Goal: Task Accomplishment & Management: Manage account settings

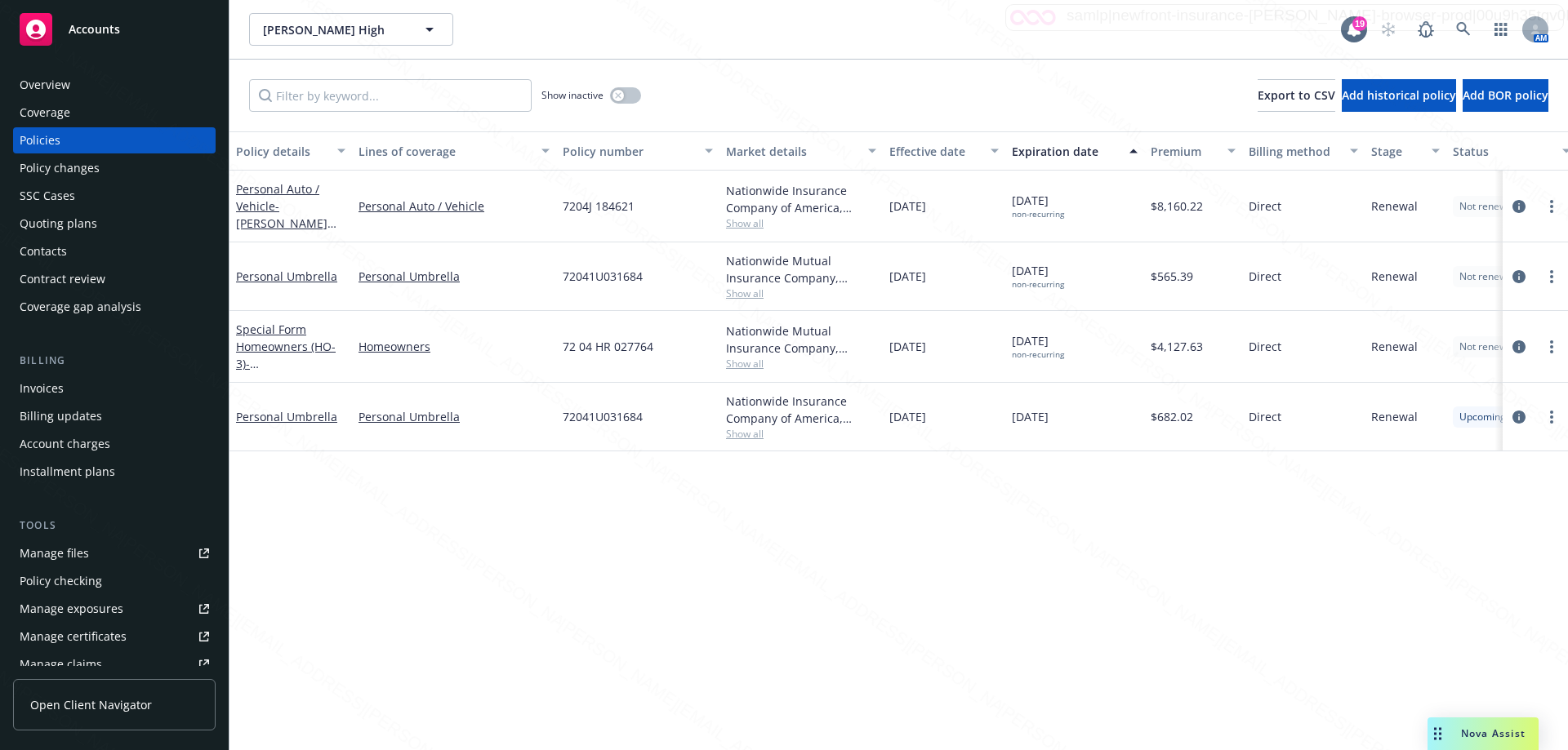
click at [63, 88] on div "Overview" at bounding box center [44, 85] width 50 height 26
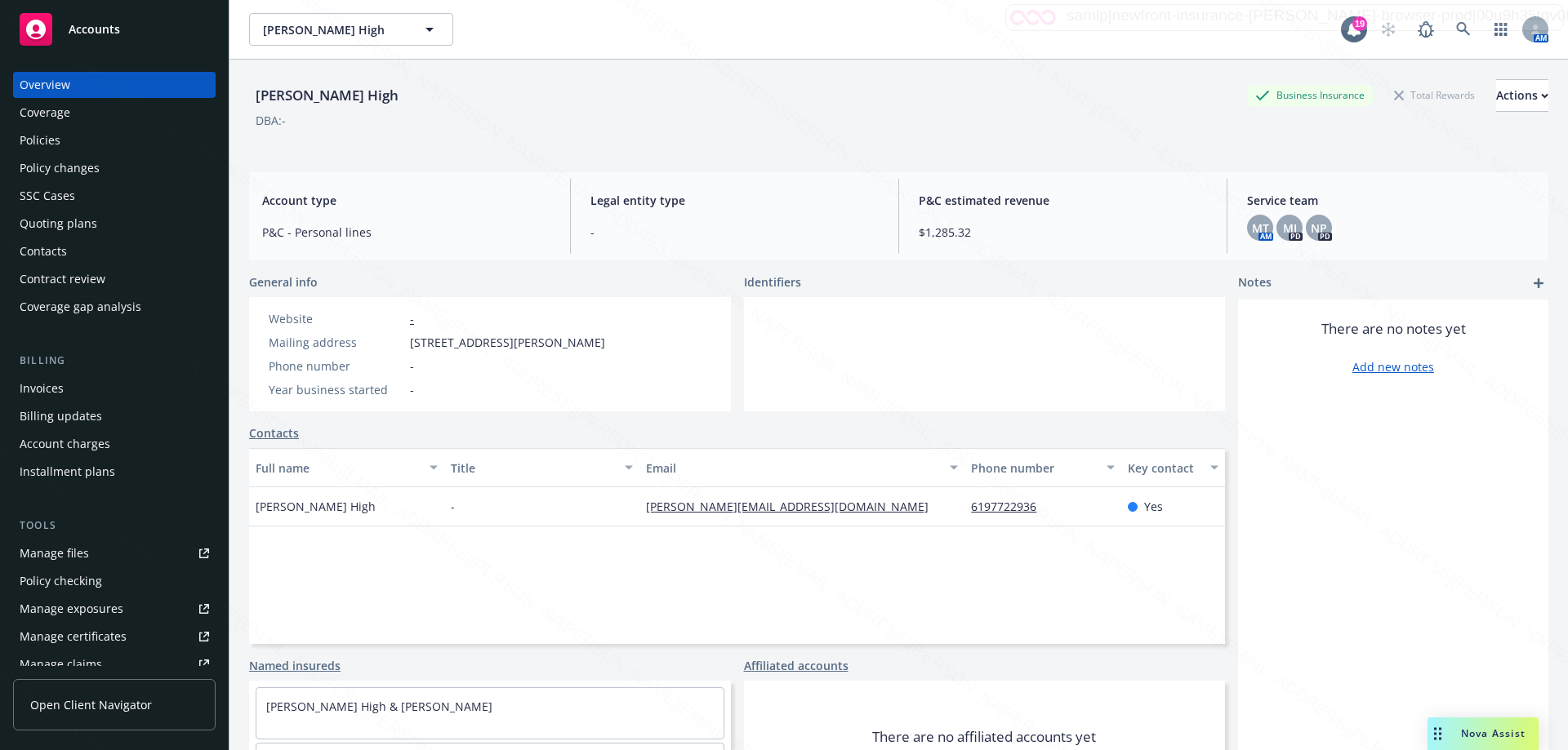
click at [278, 435] on link "Contacts" at bounding box center [274, 433] width 50 height 17
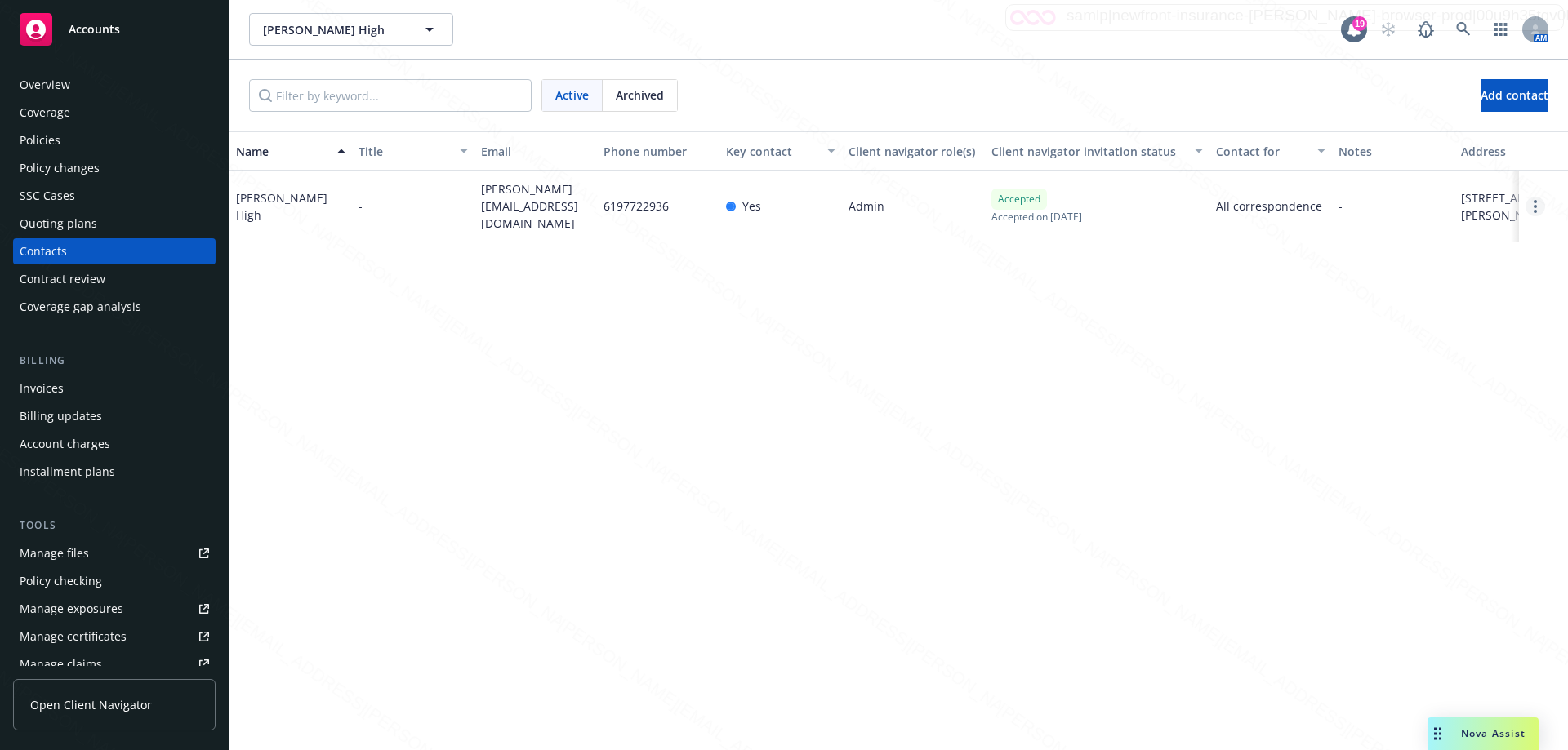
click at [1538, 202] on link "Open options" at bounding box center [1534, 206] width 19 height 19
click at [1364, 79] on link "Edit contact" at bounding box center [1412, 79] width 223 height 33
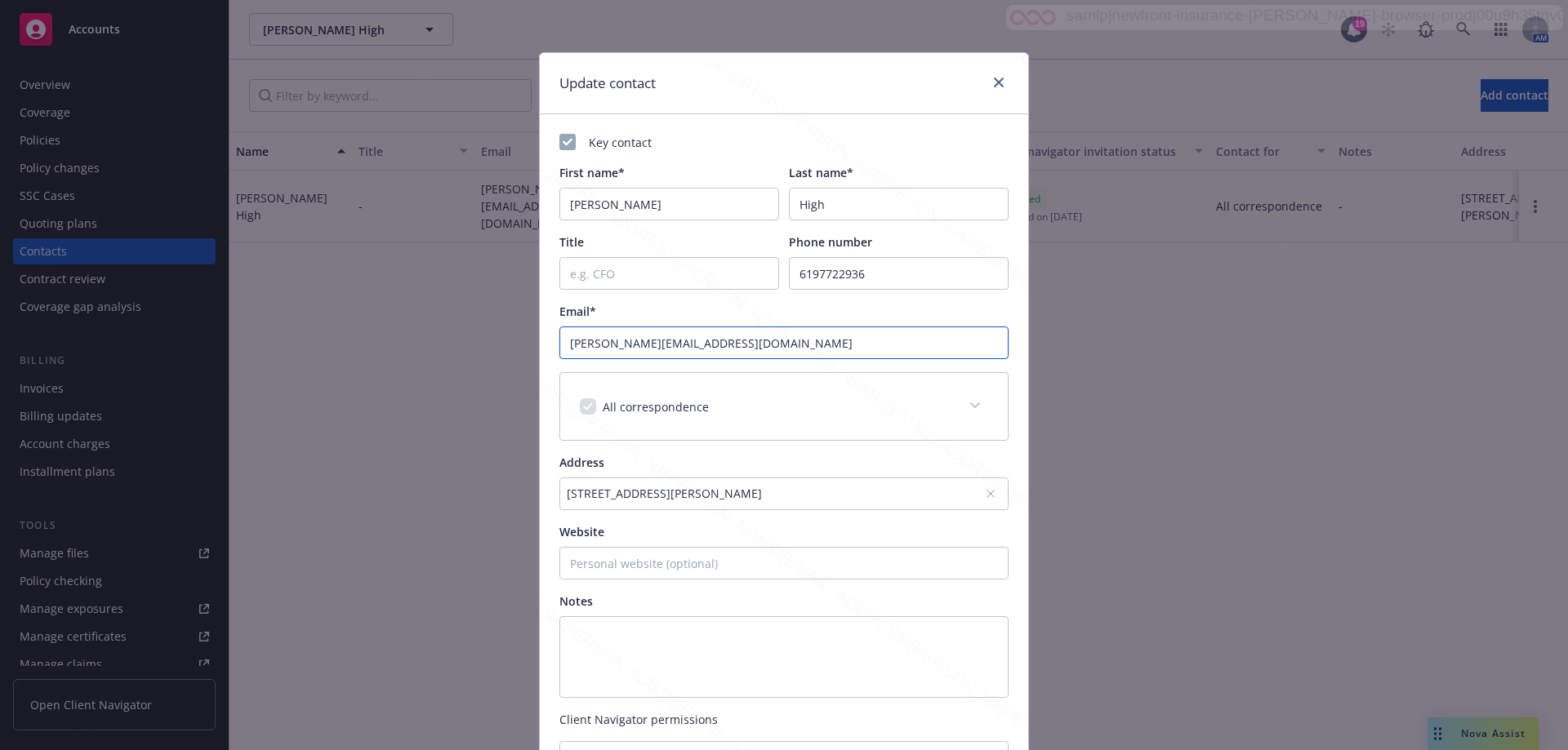
drag, startPoint x: 690, startPoint y: 354, endPoint x: 463, endPoint y: 341, distance: 227.4
click at [463, 341] on div "Update contact Key contact First name* [PERSON_NAME] Last name* High Title Phon…" at bounding box center [784, 375] width 1568 height 750
click at [753, 342] on input "[PERSON_NAME][EMAIL_ADDRESS][DOMAIN_NAME]" at bounding box center [783, 342] width 449 height 33
drag, startPoint x: 651, startPoint y: 343, endPoint x: 627, endPoint y: 345, distance: 24.1
click at [627, 345] on input "[PERSON_NAME][EMAIL_ADDRESS][DOMAIN_NAME]" at bounding box center [783, 342] width 449 height 33
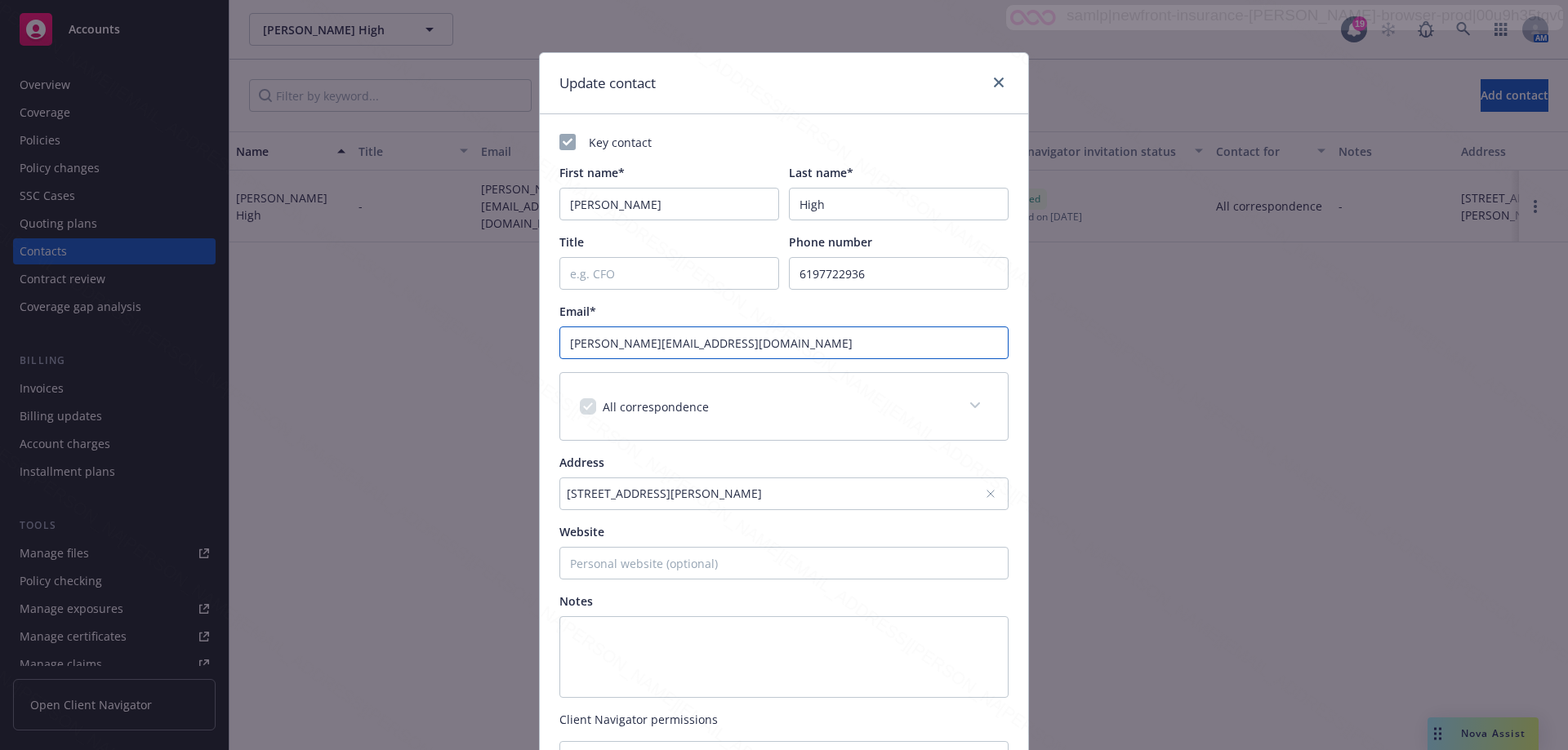
click at [640, 344] on input "[PERSON_NAME][EMAIL_ADDRESS][DOMAIN_NAME]" at bounding box center [783, 342] width 449 height 33
click at [740, 343] on input "[PERSON_NAME][EMAIL_ADDRESS][DOMAIN_NAME]" at bounding box center [783, 342] width 449 height 33
click at [784, 353] on input "[PERSON_NAME][EMAIL_ADDRESS][DOMAIN_NAME]" at bounding box center [783, 342] width 449 height 33
drag, startPoint x: 693, startPoint y: 343, endPoint x: 546, endPoint y: 343, distance: 147.0
click at [546, 343] on div "Key contact First name* [PERSON_NAME] Last name* High Title Phone number [PHONE…" at bounding box center [784, 495] width 489 height 762
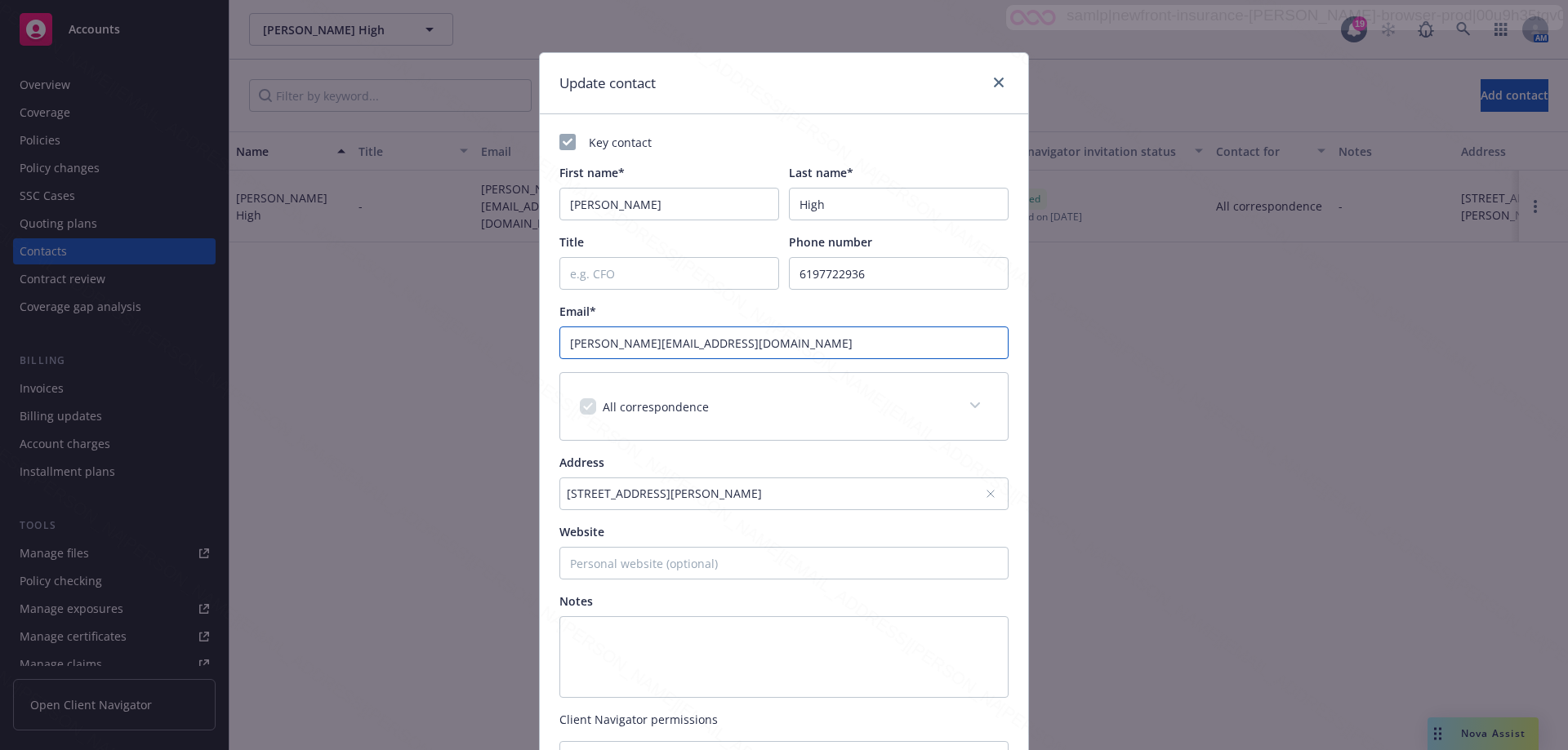
scroll to position [253, 0]
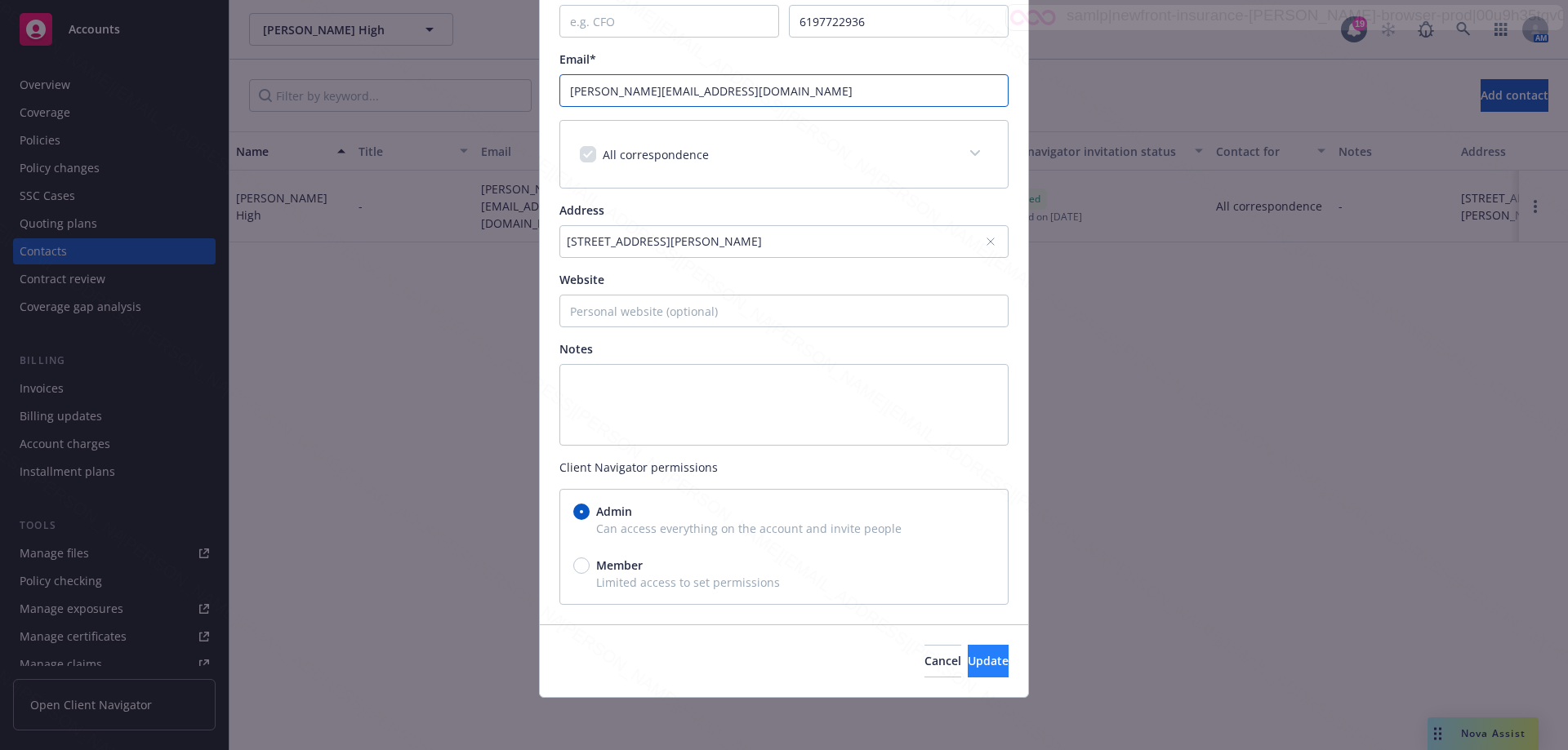
type input "[PERSON_NAME][EMAIL_ADDRESS][DOMAIN_NAME]"
click at [968, 654] on span "Update" at bounding box center [988, 660] width 41 height 15
click at [335, 399] on div "Update contact Key contact First name* [PERSON_NAME] Last name* High Title Phon…" at bounding box center [784, 375] width 1568 height 750
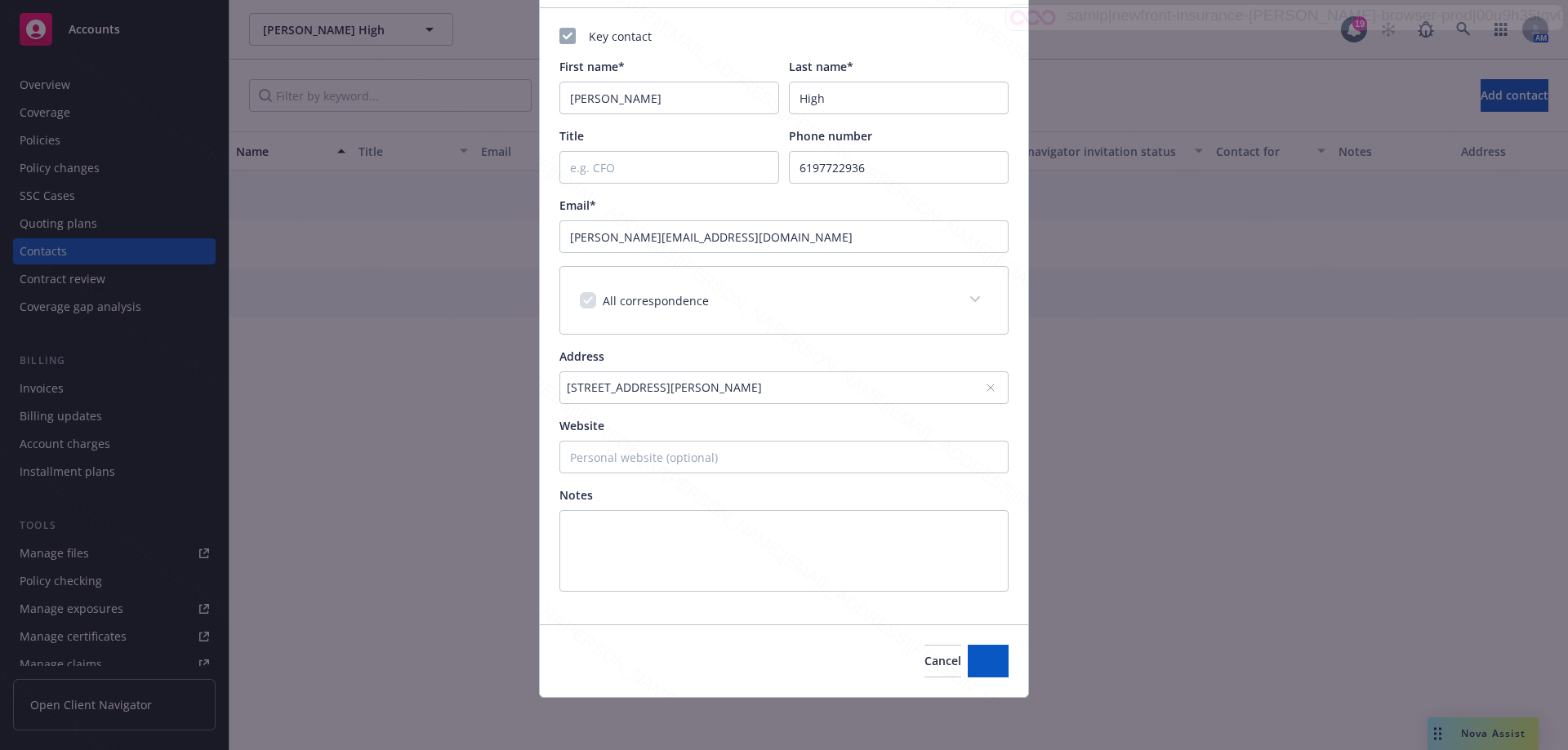
scroll to position [106, 0]
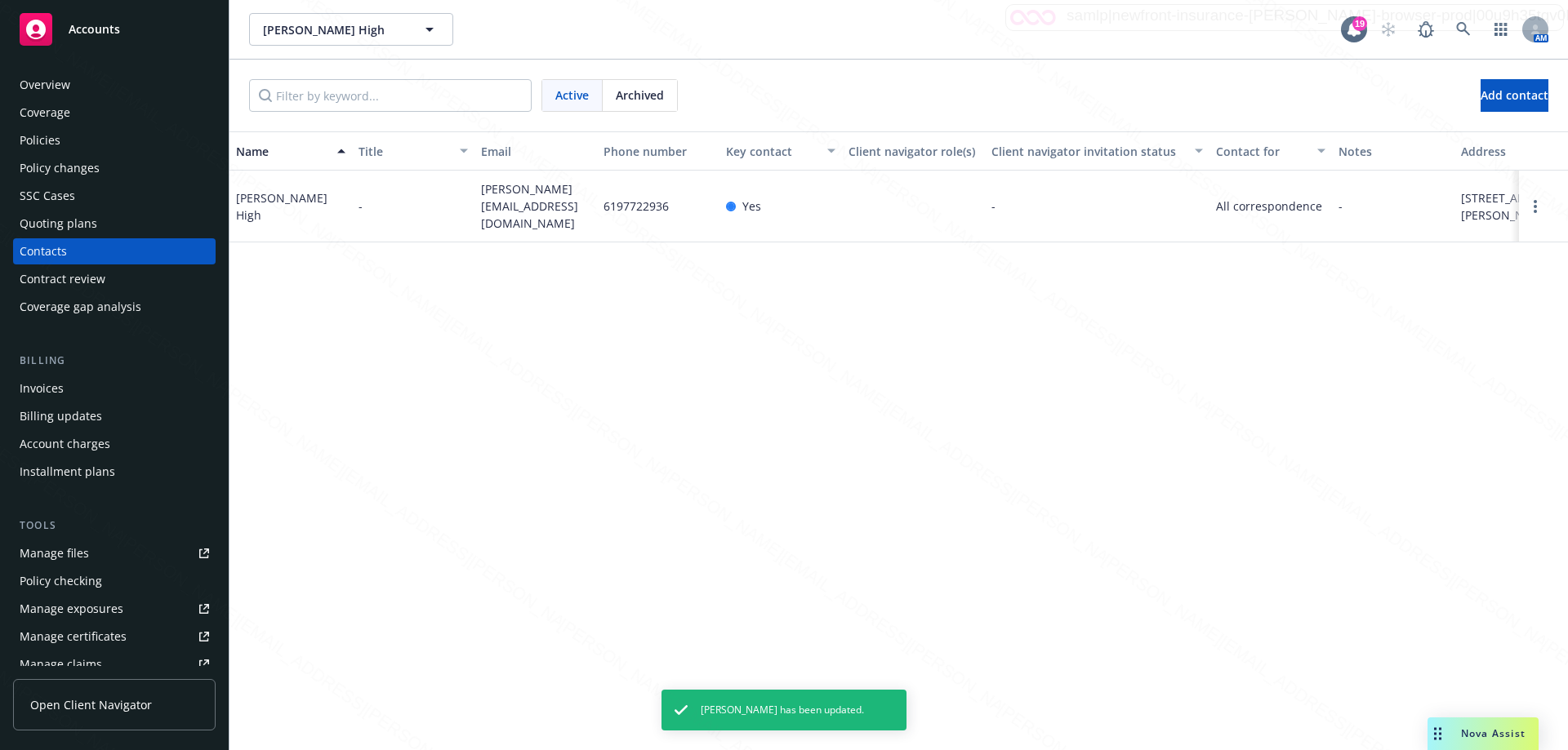
click at [62, 148] on div "Policies" at bounding box center [114, 140] width 190 height 26
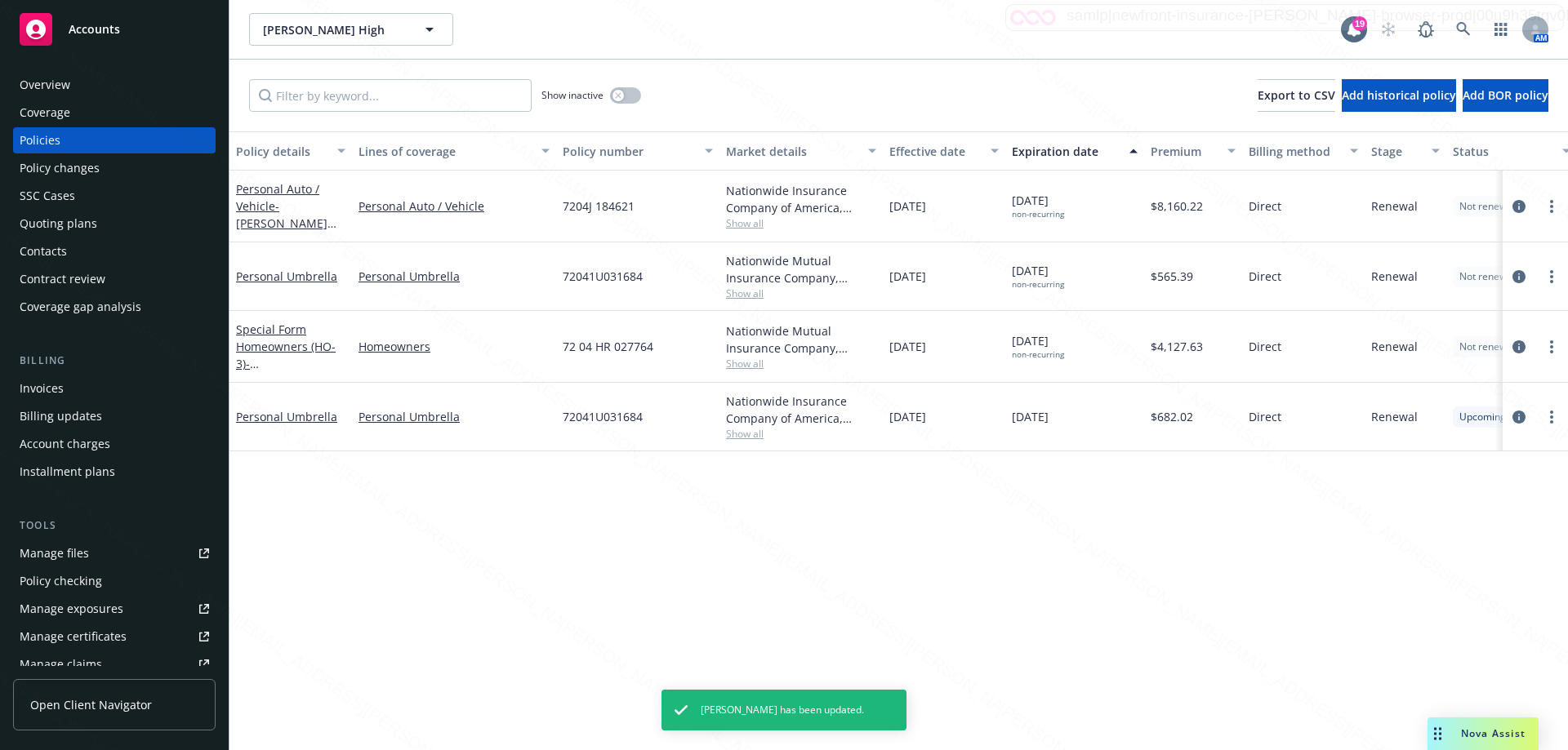
click at [972, 508] on div "Policy details Lines of coverage Policy number Market details Effective date Ex…" at bounding box center [898, 440] width 1338 height 618
click at [69, 79] on div "Overview" at bounding box center [44, 85] width 50 height 26
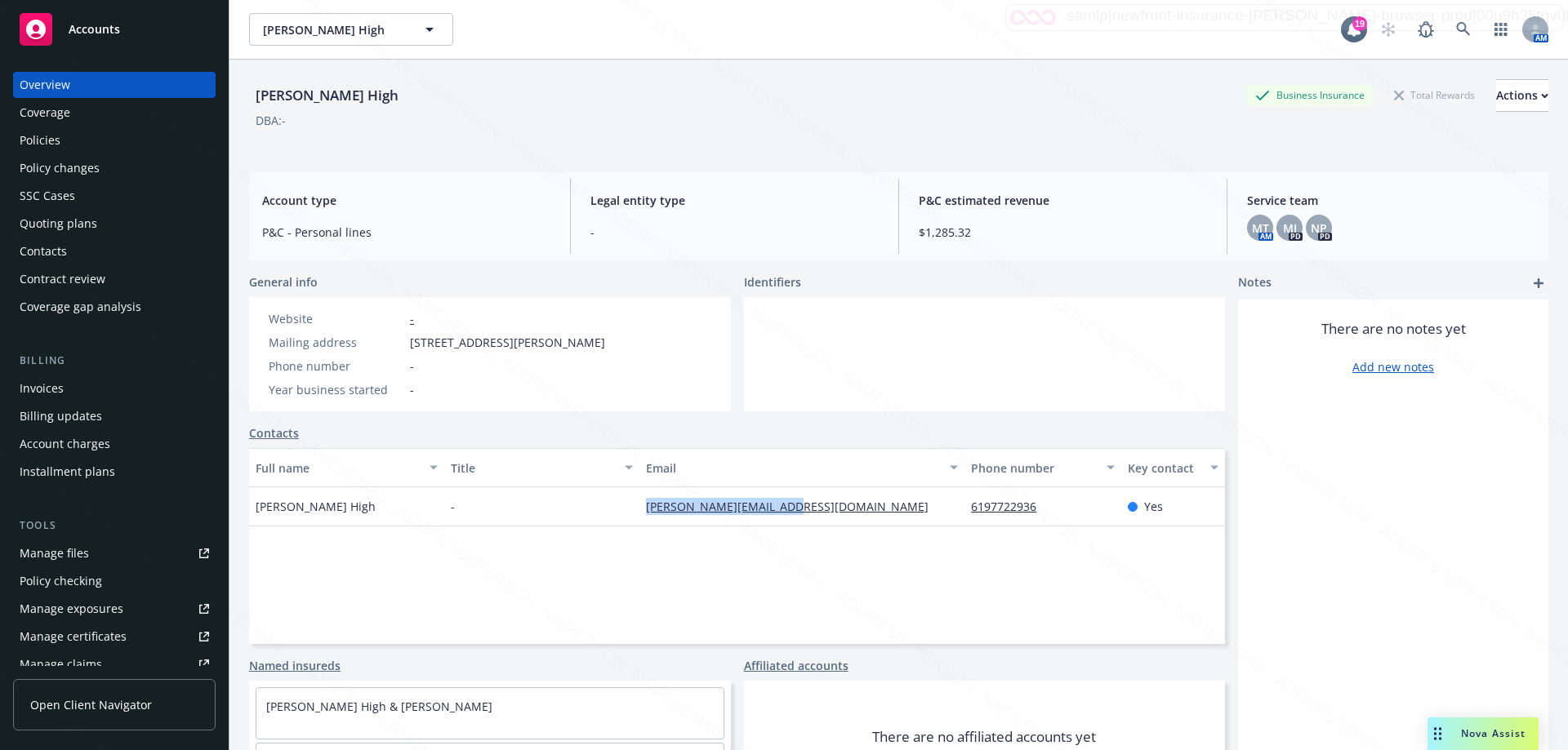
drag, startPoint x: 623, startPoint y: 516, endPoint x: 858, endPoint y: 524, distance: 235.1
click at [857, 523] on div "[PERSON_NAME] - [PERSON_NAME][EMAIL_ADDRESS][DOMAIN_NAME] 6197722936 Yes" at bounding box center [737, 507] width 975 height 39
copy div "[PERSON_NAME][EMAIL_ADDRESS][DOMAIN_NAME]"
